Goal: Complete application form

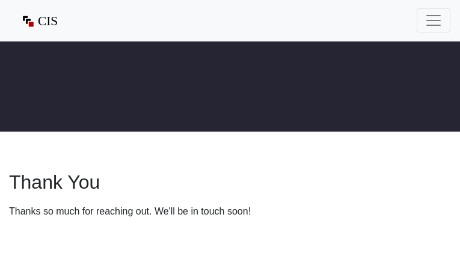
type input "[EMAIL_ADDRESS][DOMAIN_NAME]"
type input "7880843993"
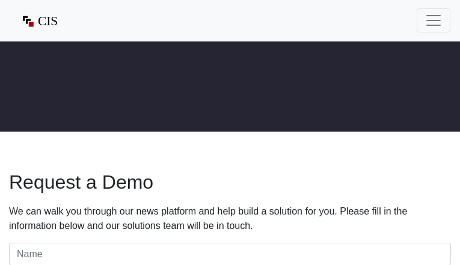
type input "pGsoLMEThfikS"
type input "TWZjAUPWBQyMTPxn"
type input "[EMAIL_ADDRESS][DOMAIN_NAME]"
type input "7776841695"
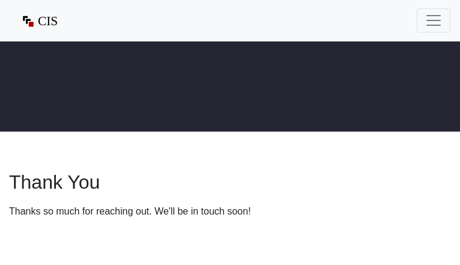
type input "[EMAIL_ADDRESS][DOMAIN_NAME]"
type input "6135815293"
